Goal: Transaction & Acquisition: Purchase product/service

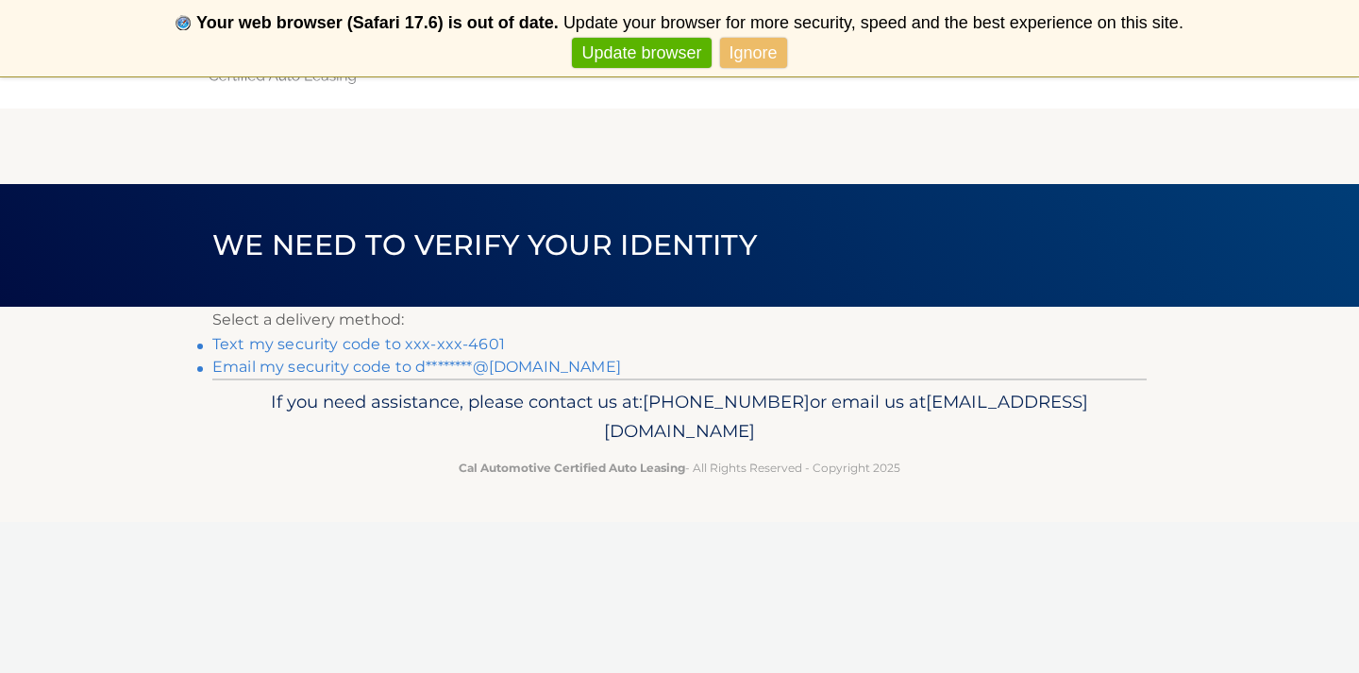
click at [317, 345] on link "Text my security code to xxx-xxx-4601" at bounding box center [358, 344] width 293 height 18
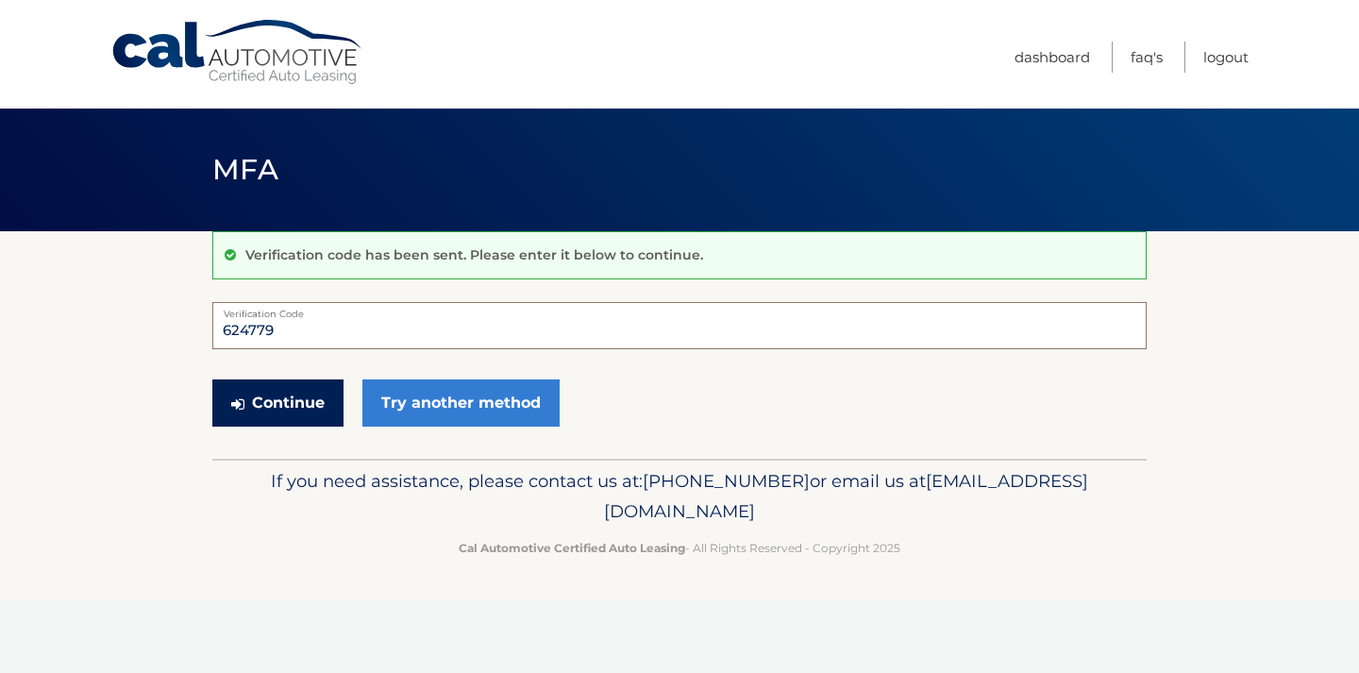
type input "624779"
click at [305, 401] on button "Continue" at bounding box center [277, 403] width 131 height 47
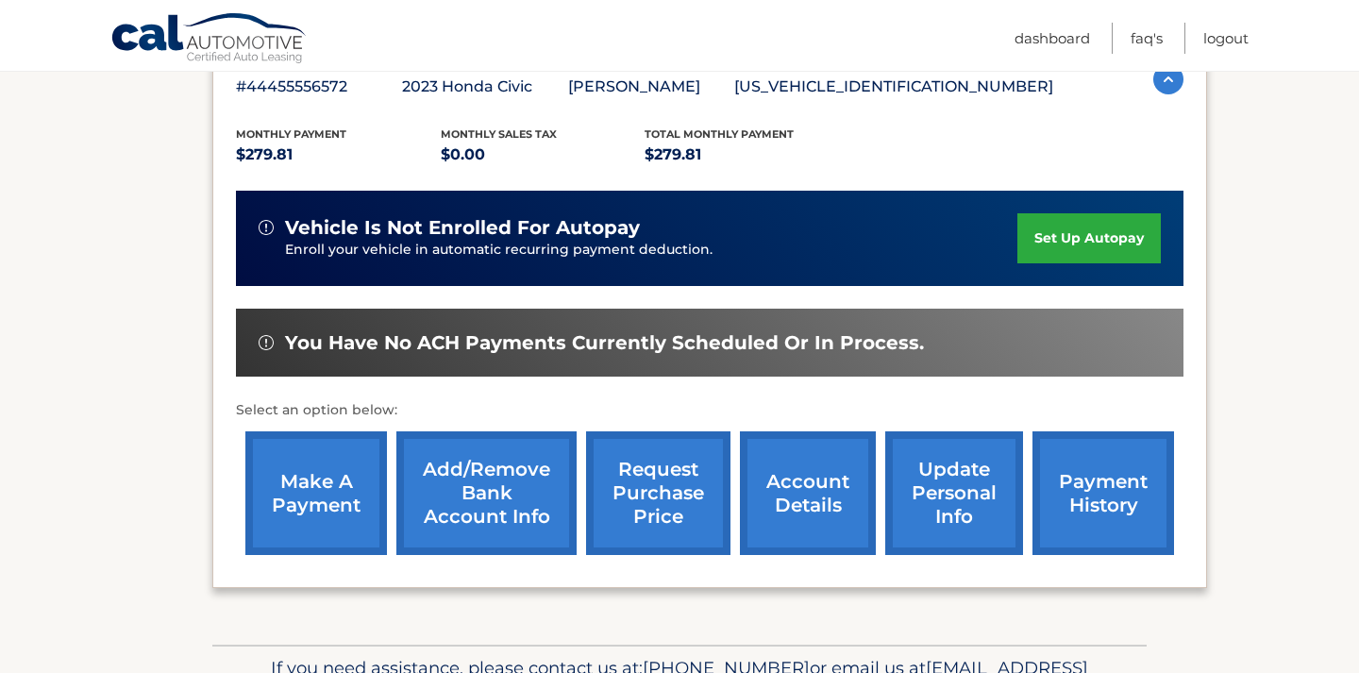
scroll to position [374, 0]
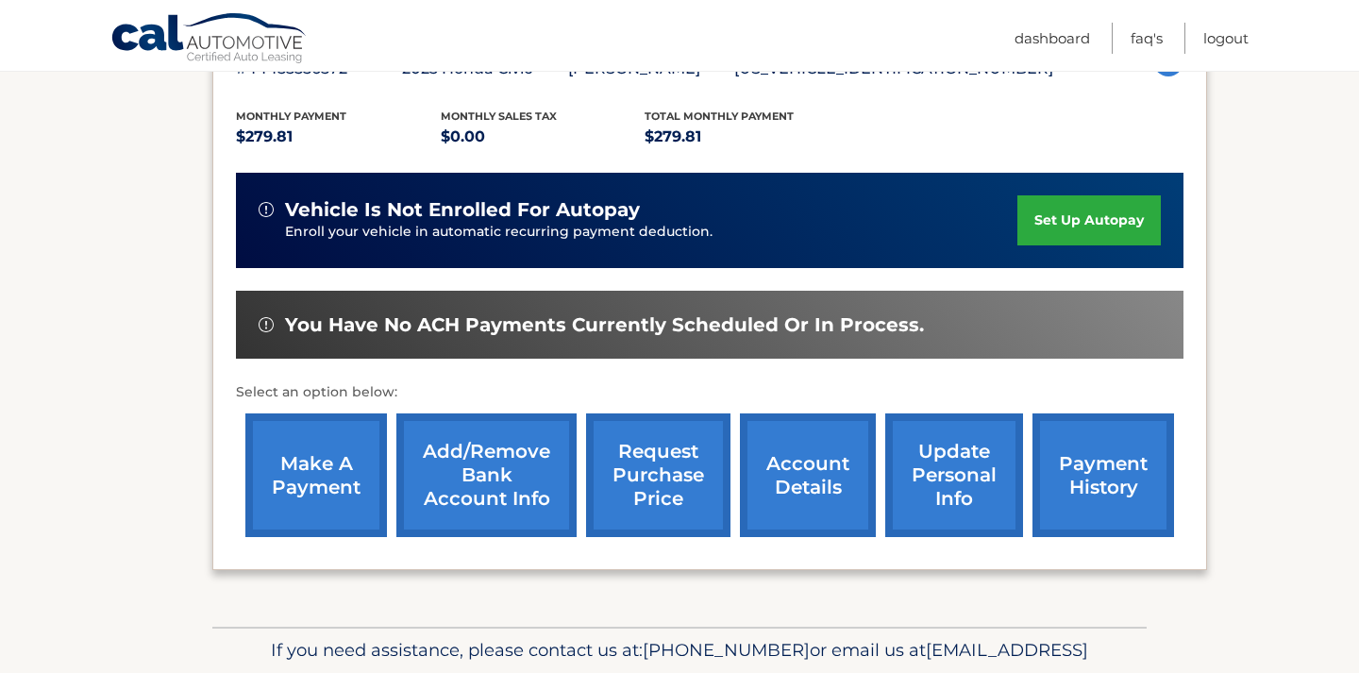
click at [313, 473] on link "make a payment" at bounding box center [316, 476] width 142 height 124
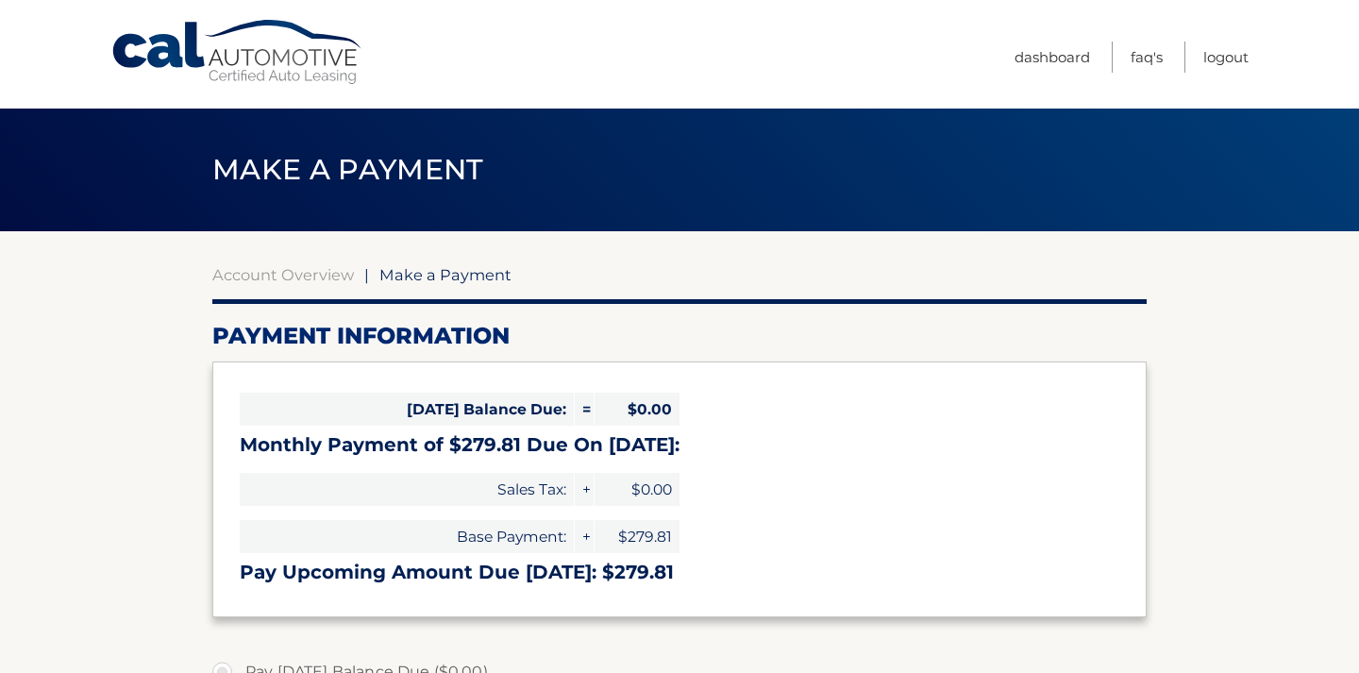
select select "ZWZkMWExODYtYjM0MS00MWRkLThjZjQtZjAwNTJiNjM1ZjE3"
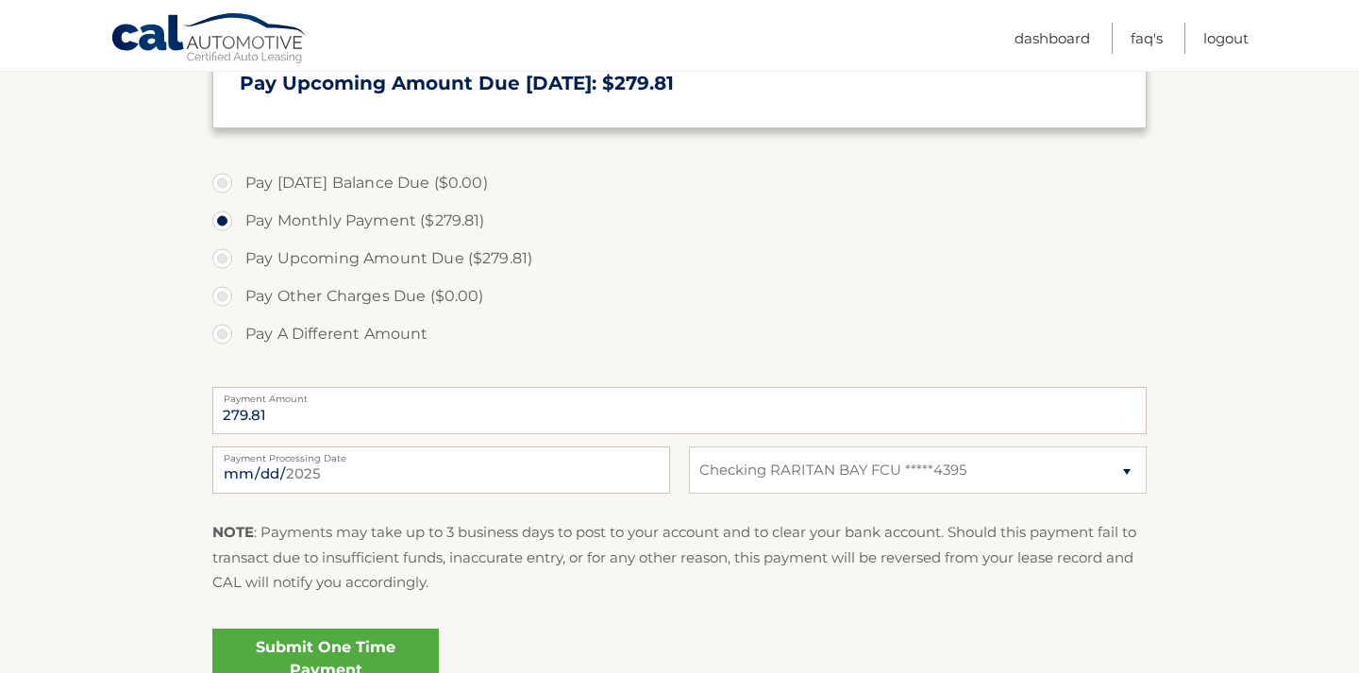
scroll to position [501, 0]
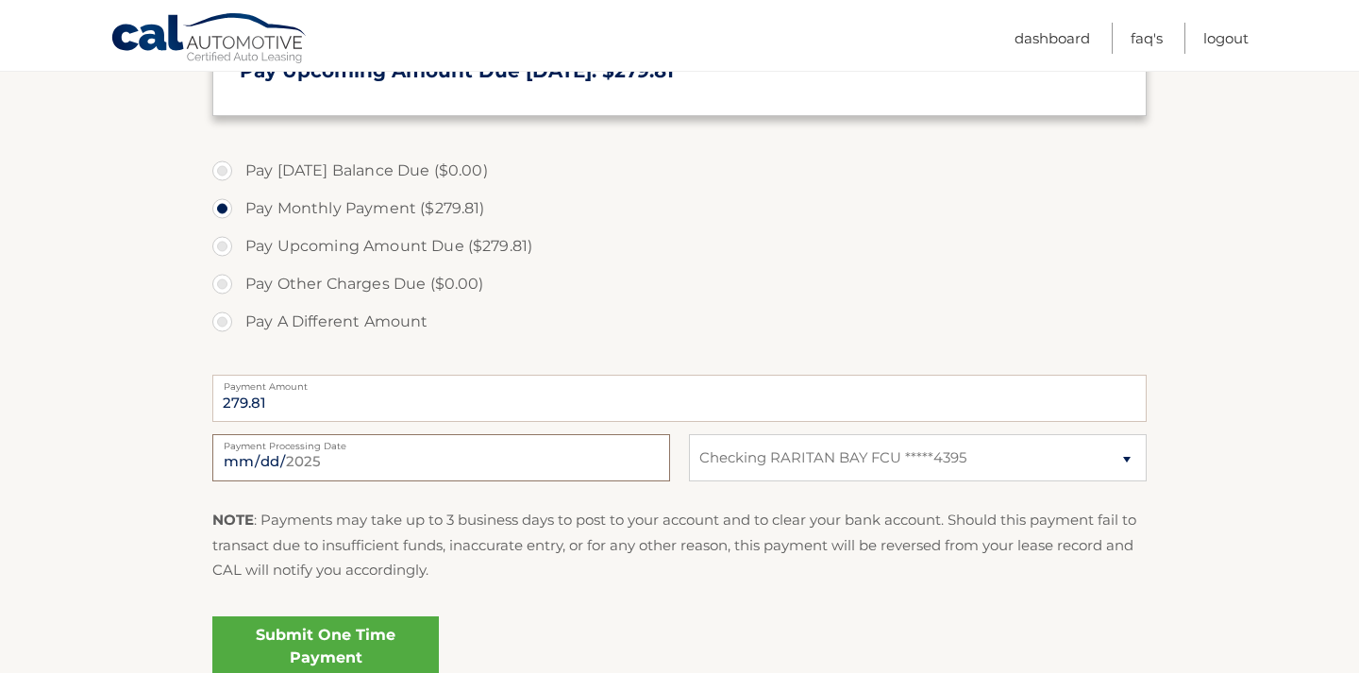
click at [379, 459] on input "2025-08-15" at bounding box center [441, 457] width 458 height 47
type input "2025-09-10"
click at [631, 585] on div "NOTE : Payments may take up to 3 business days to post to your account and to c…" at bounding box center [679, 552] width 935 height 89
click at [355, 647] on link "Submit One Time Payment" at bounding box center [325, 646] width 227 height 60
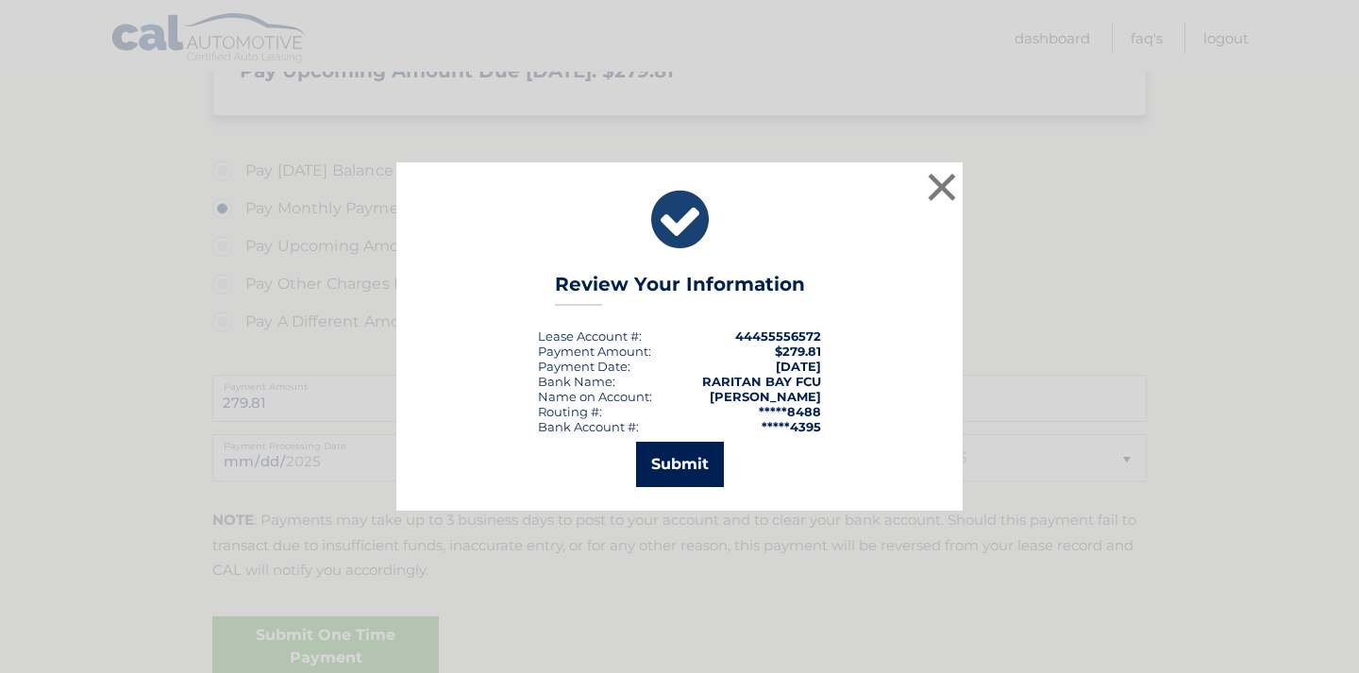
click at [658, 464] on button "Submit" at bounding box center [680, 464] width 88 height 45
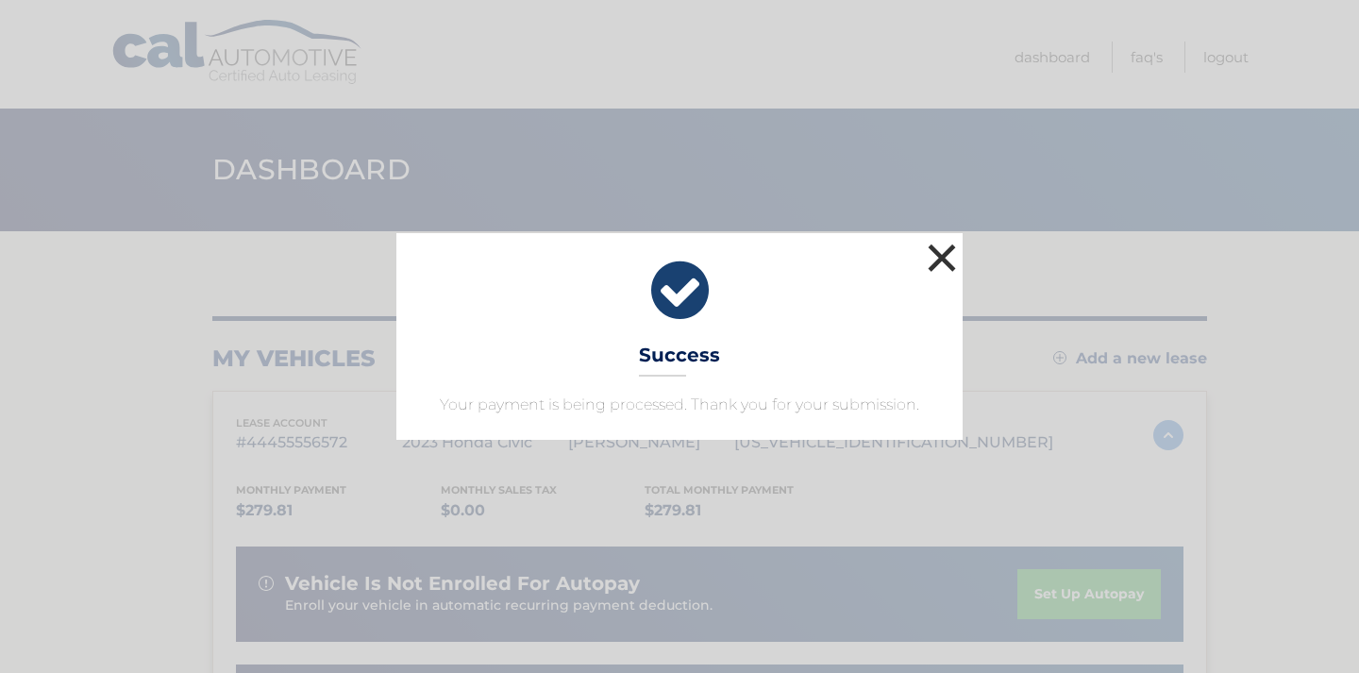
click at [943, 249] on button "×" at bounding box center [942, 258] width 38 height 38
